Goal: Task Accomplishment & Management: Manage account settings

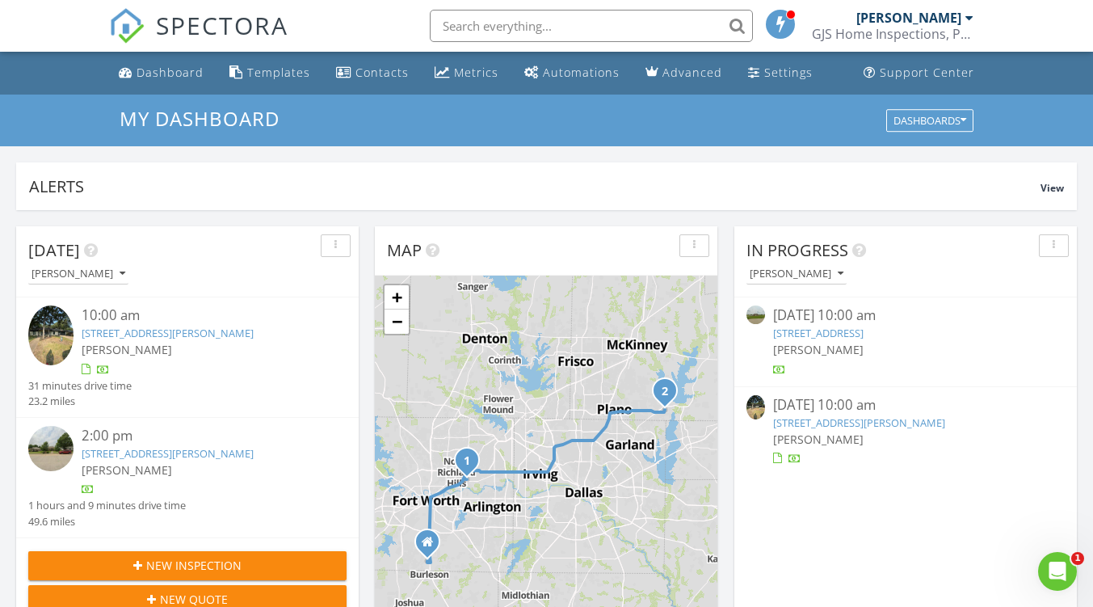
scroll to position [81, 0]
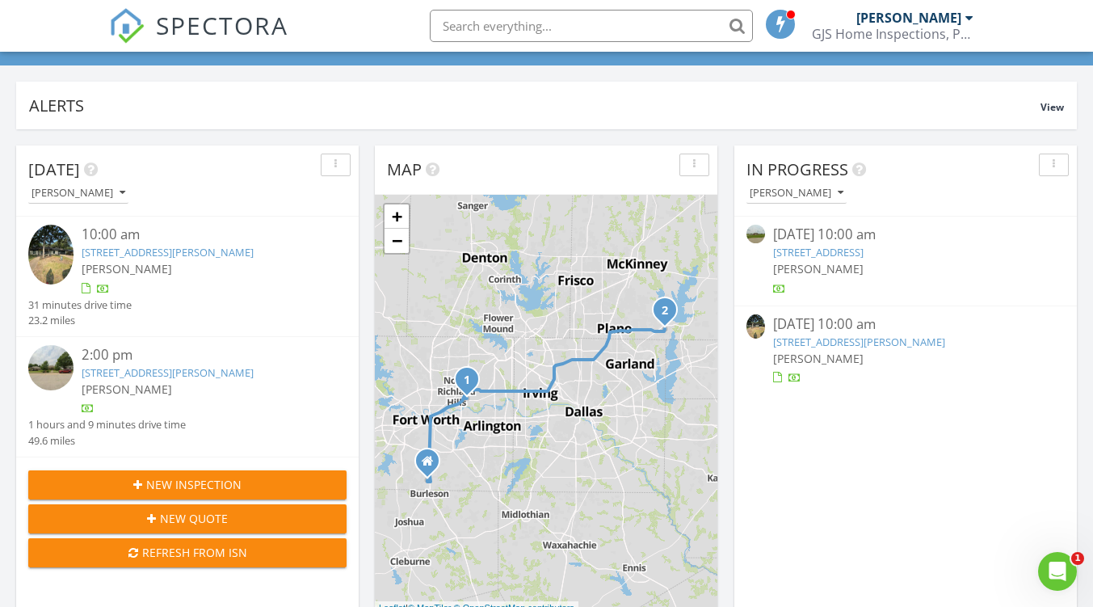
click at [218, 252] on link "405 Billy Creek Cir, Hurst, TX 76053" at bounding box center [168, 252] width 172 height 15
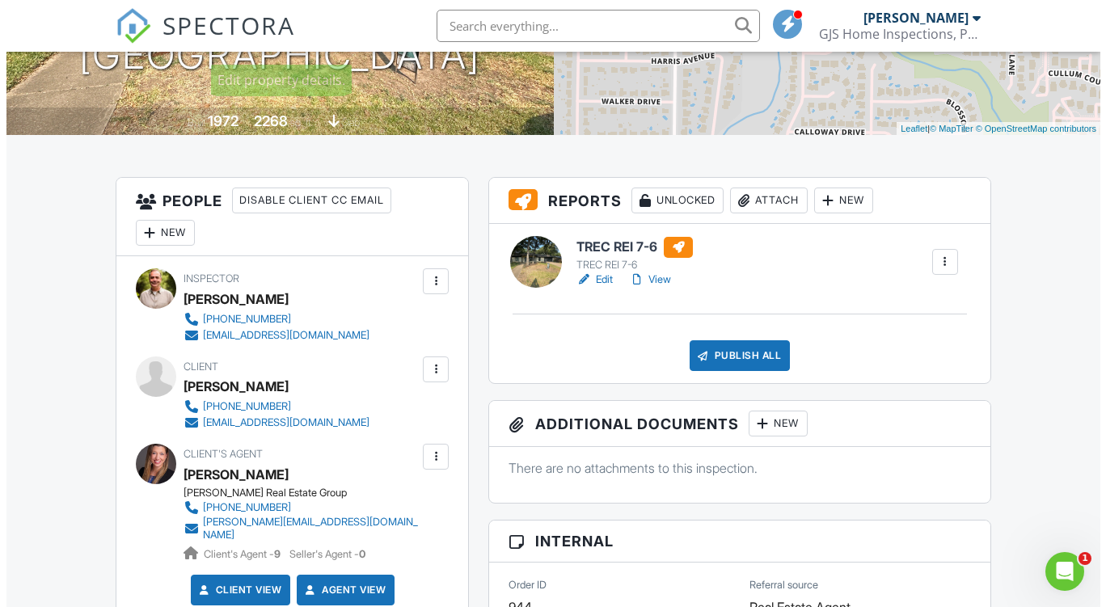
scroll to position [404, 0]
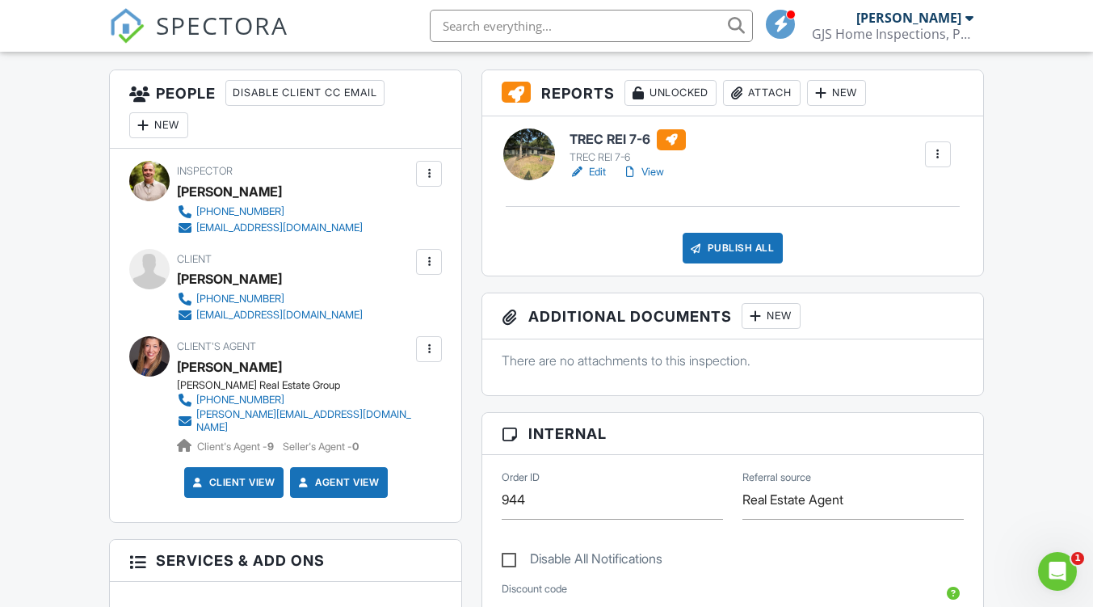
click at [734, 252] on div "Publish All" at bounding box center [733, 248] width 101 height 31
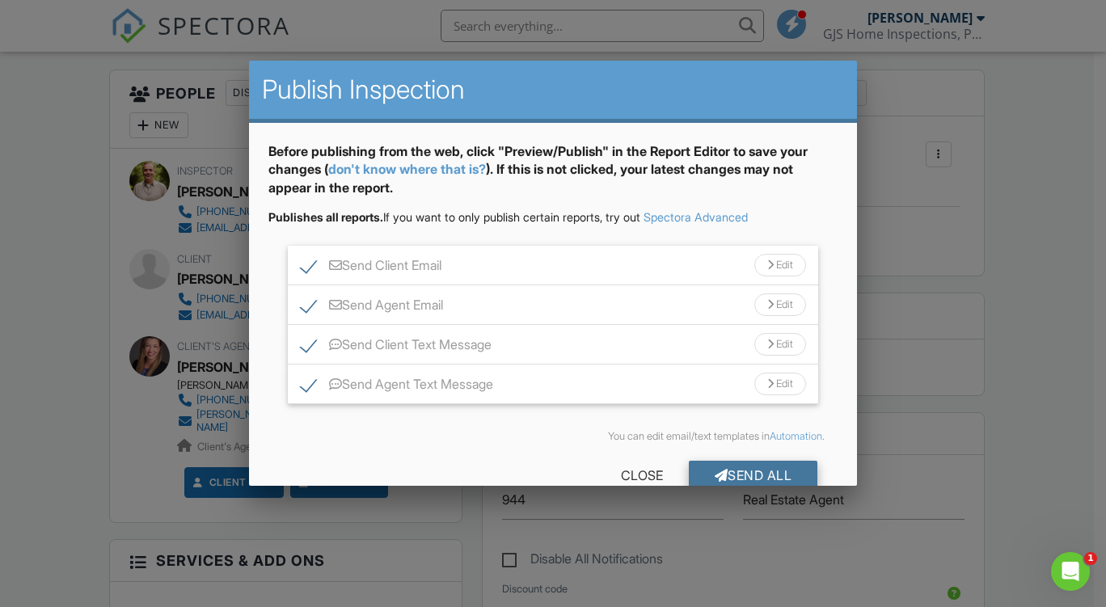
click at [733, 472] on div "Send All" at bounding box center [753, 475] width 129 height 29
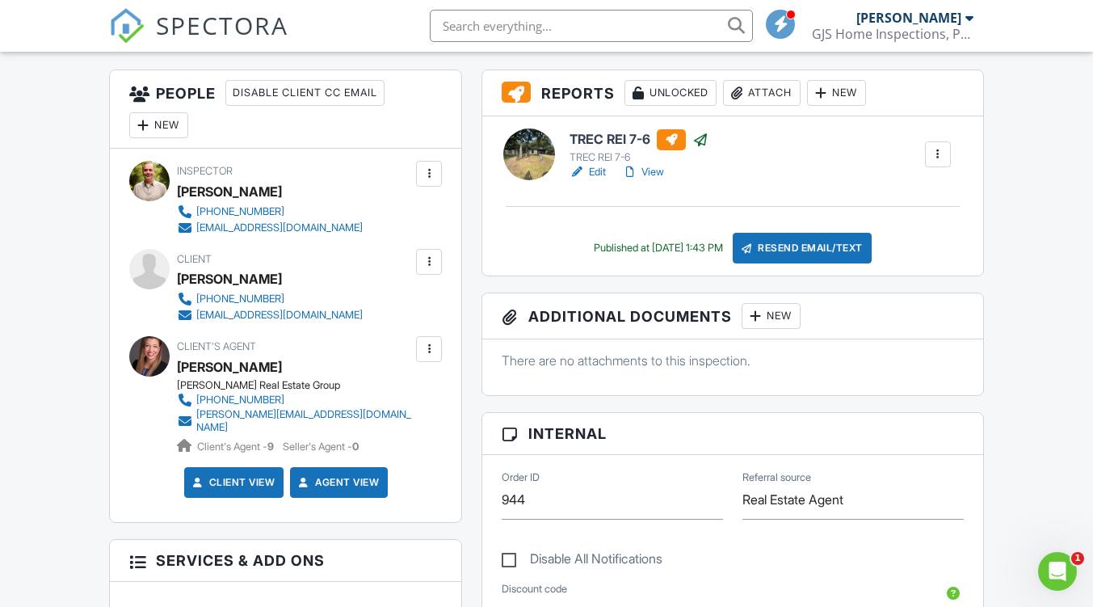
scroll to position [323, 0]
